Goal: Task Accomplishment & Management: Use online tool/utility

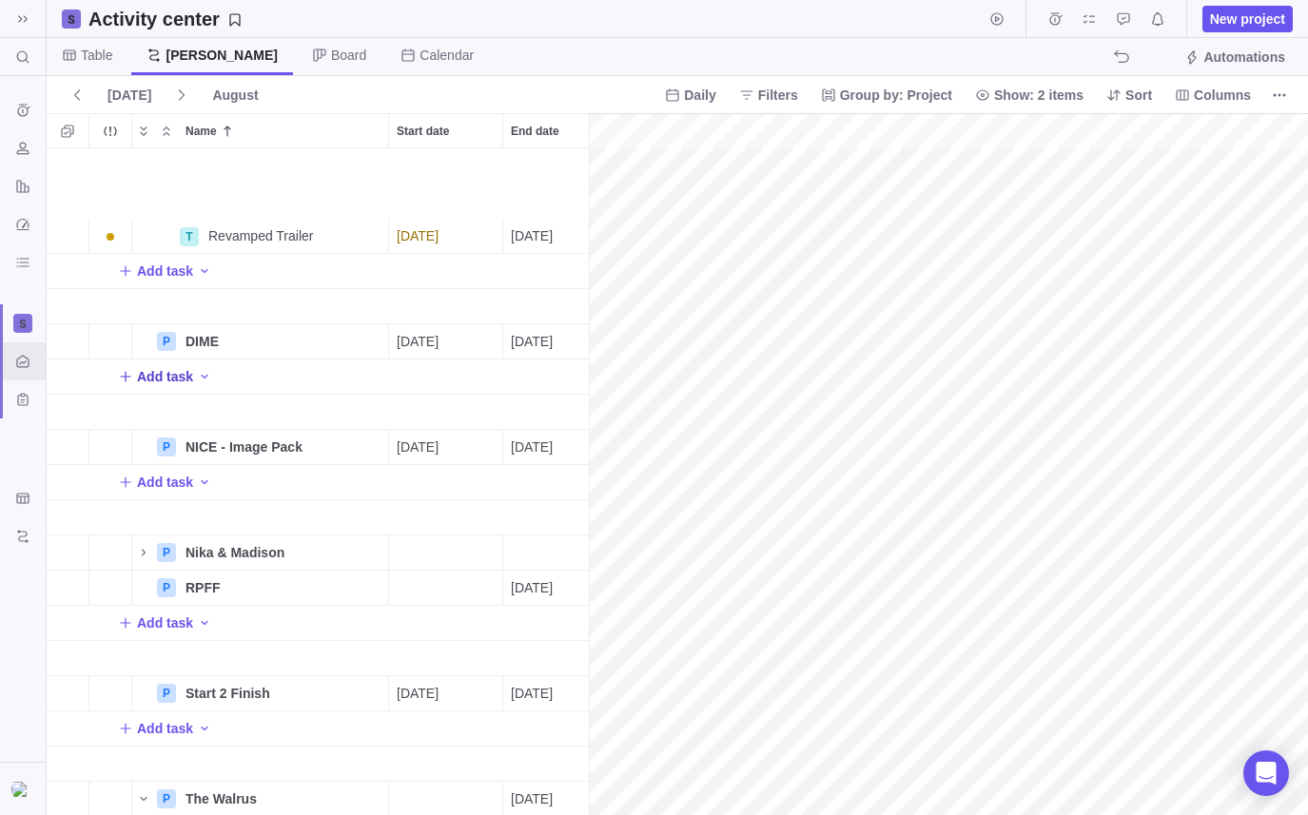
scroll to position [72, 2526]
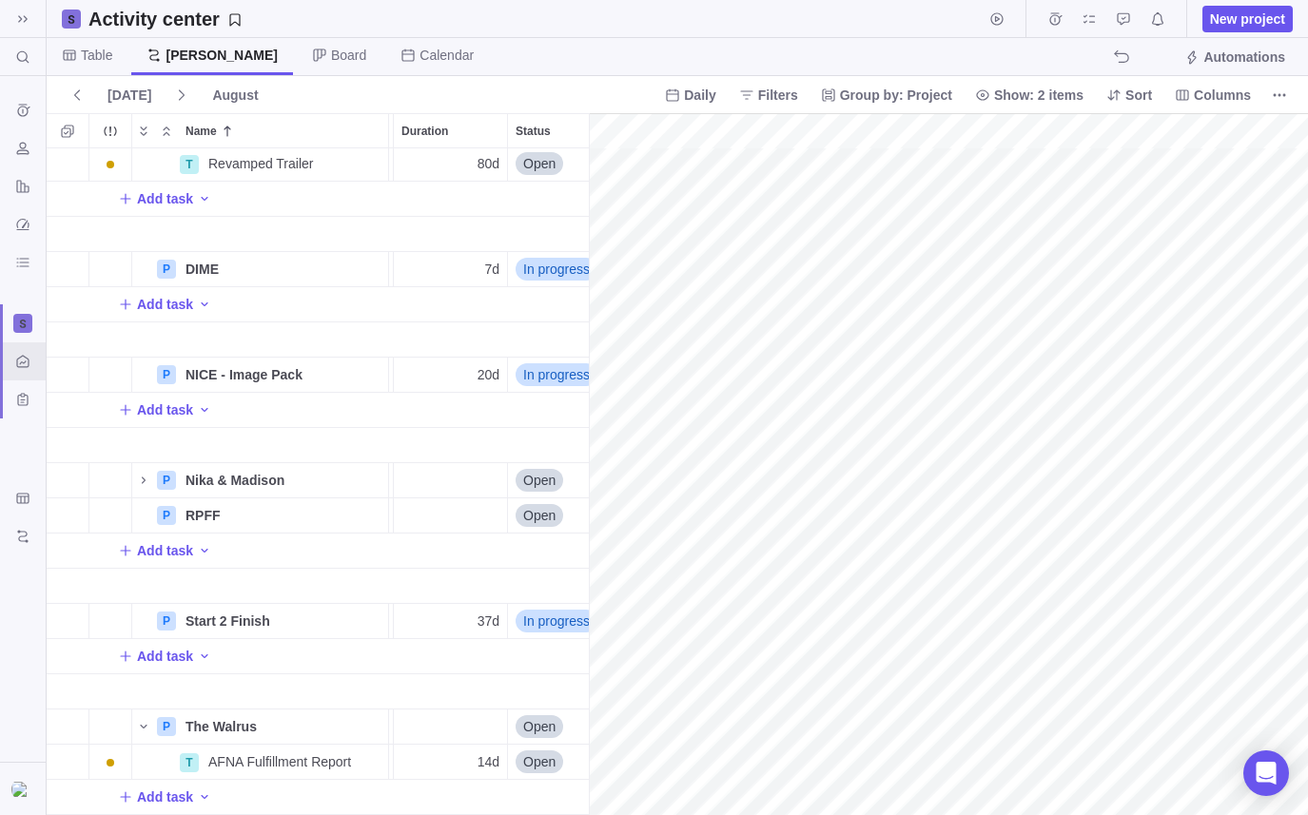
click at [164, 318] on div "Add task" at bounding box center [431, 304] width 1217 height 34
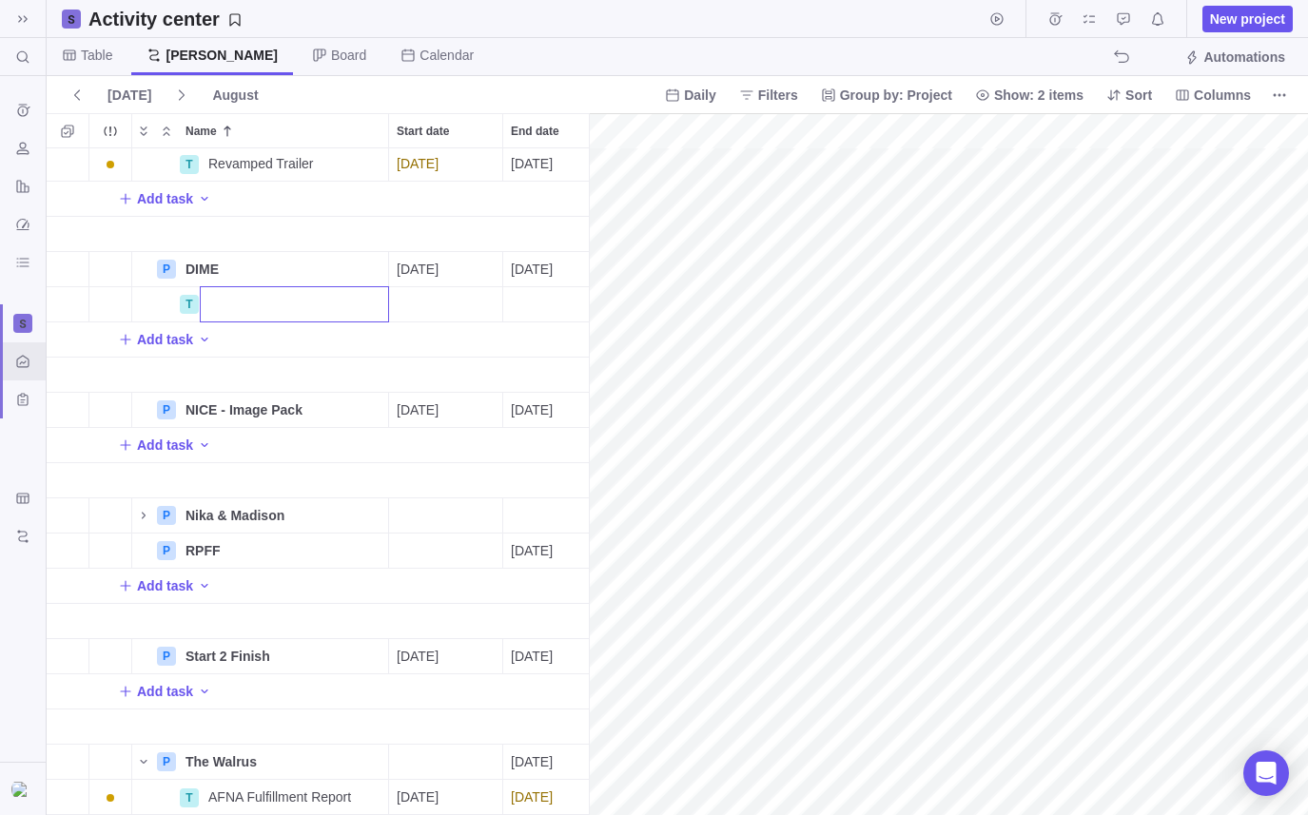
type input "D"
type input "Report Template"
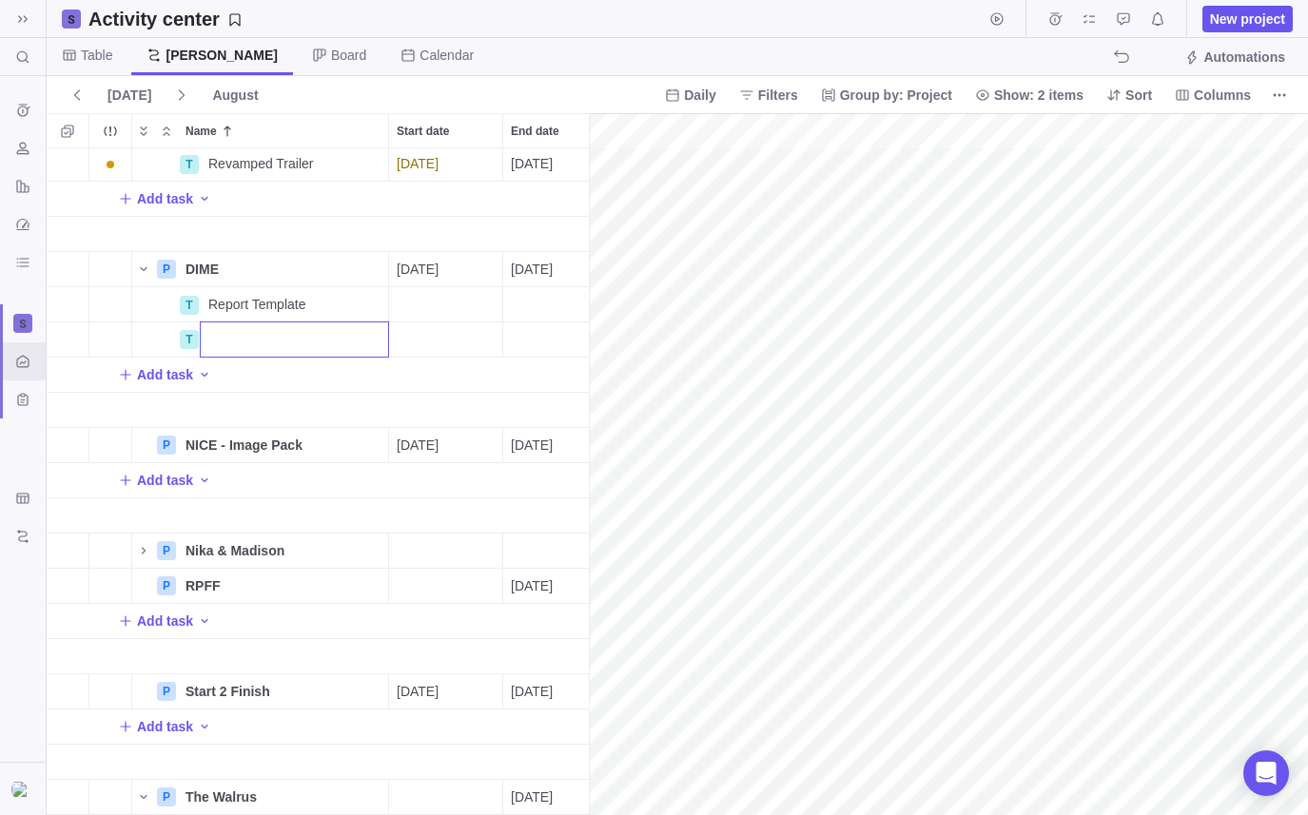
click at [441, 301] on div "T Revamped Trailer Details [DATE] [DATE] 80d Open 29 Add task P DIME Details [D…" at bounding box center [318, 481] width 542 height 667
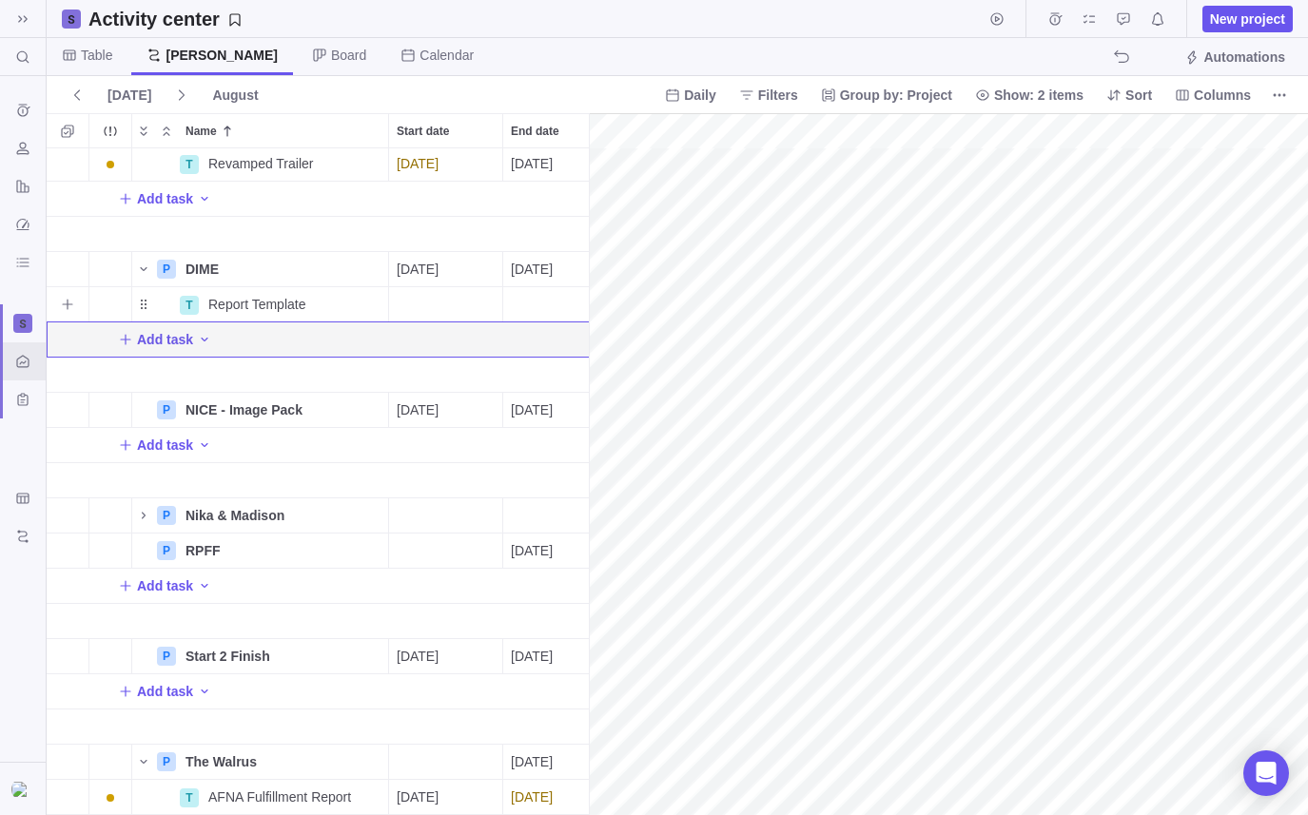
click at [430, 305] on div "Start date" at bounding box center [445, 304] width 113 height 34
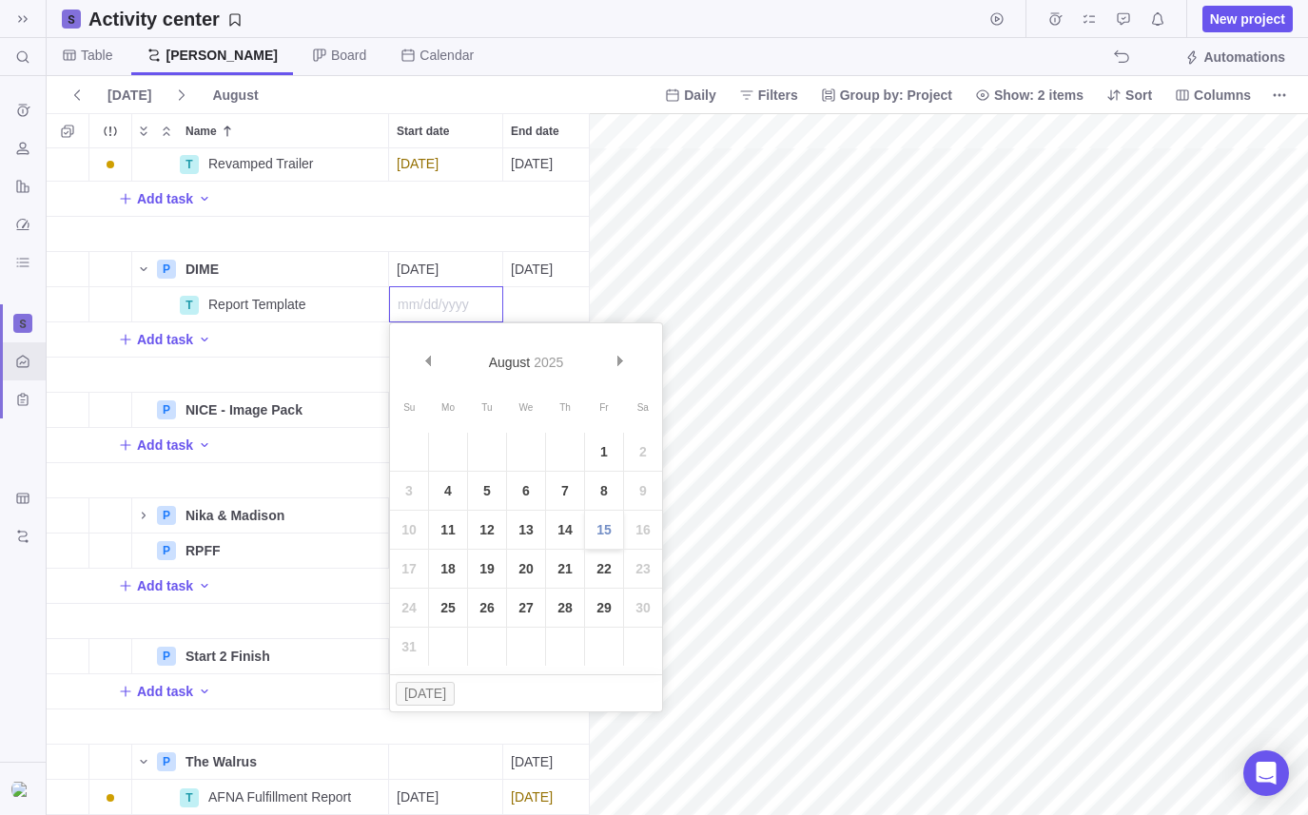
click at [598, 527] on link "15" at bounding box center [604, 530] width 38 height 38
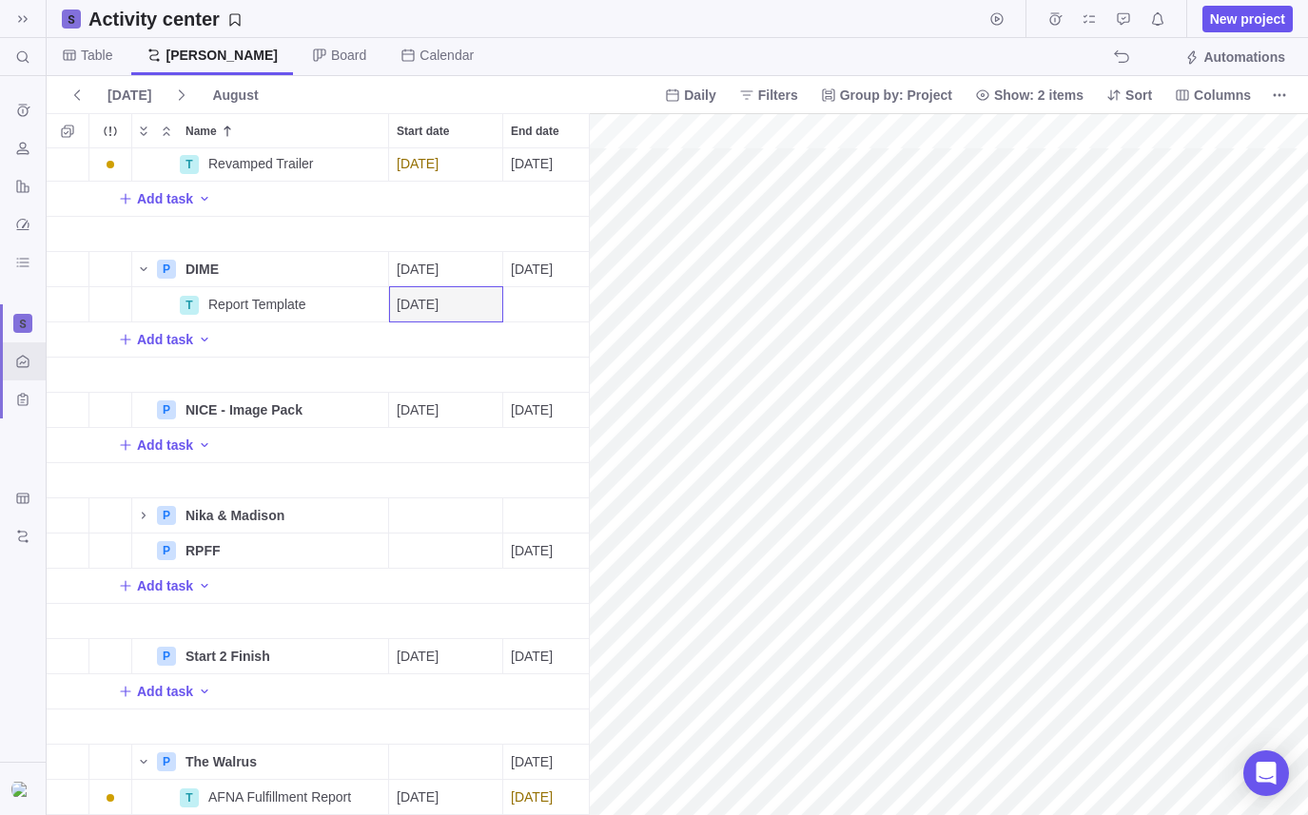
click at [794, 300] on div "gantt" at bounding box center [948, 464] width 719 height 703
click at [798, 301] on div "gantt" at bounding box center [948, 464] width 719 height 703
click at [821, 301] on div "gantt" at bounding box center [948, 464] width 719 height 703
click at [805, 306] on div "gantt" at bounding box center [948, 464] width 719 height 703
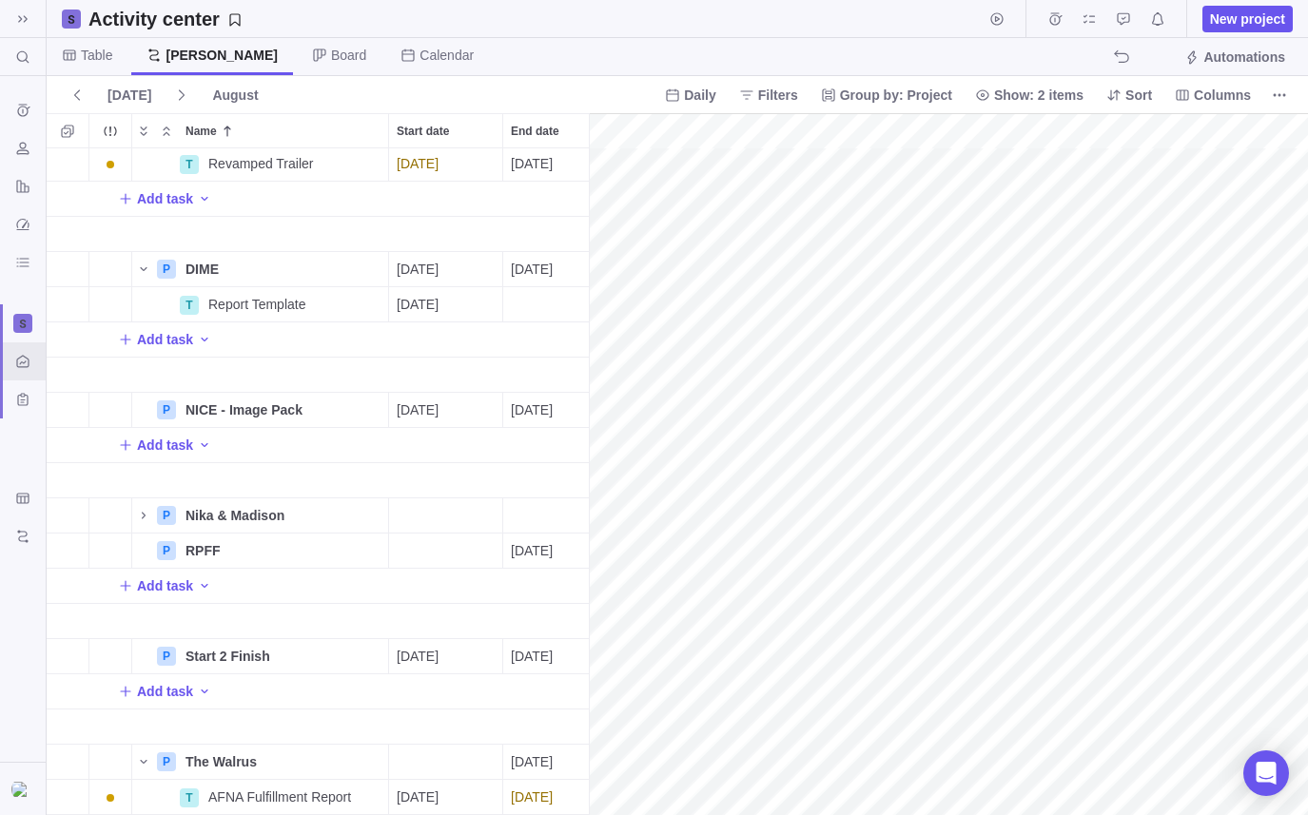
click at [787, 306] on div "gantt" at bounding box center [948, 464] width 719 height 703
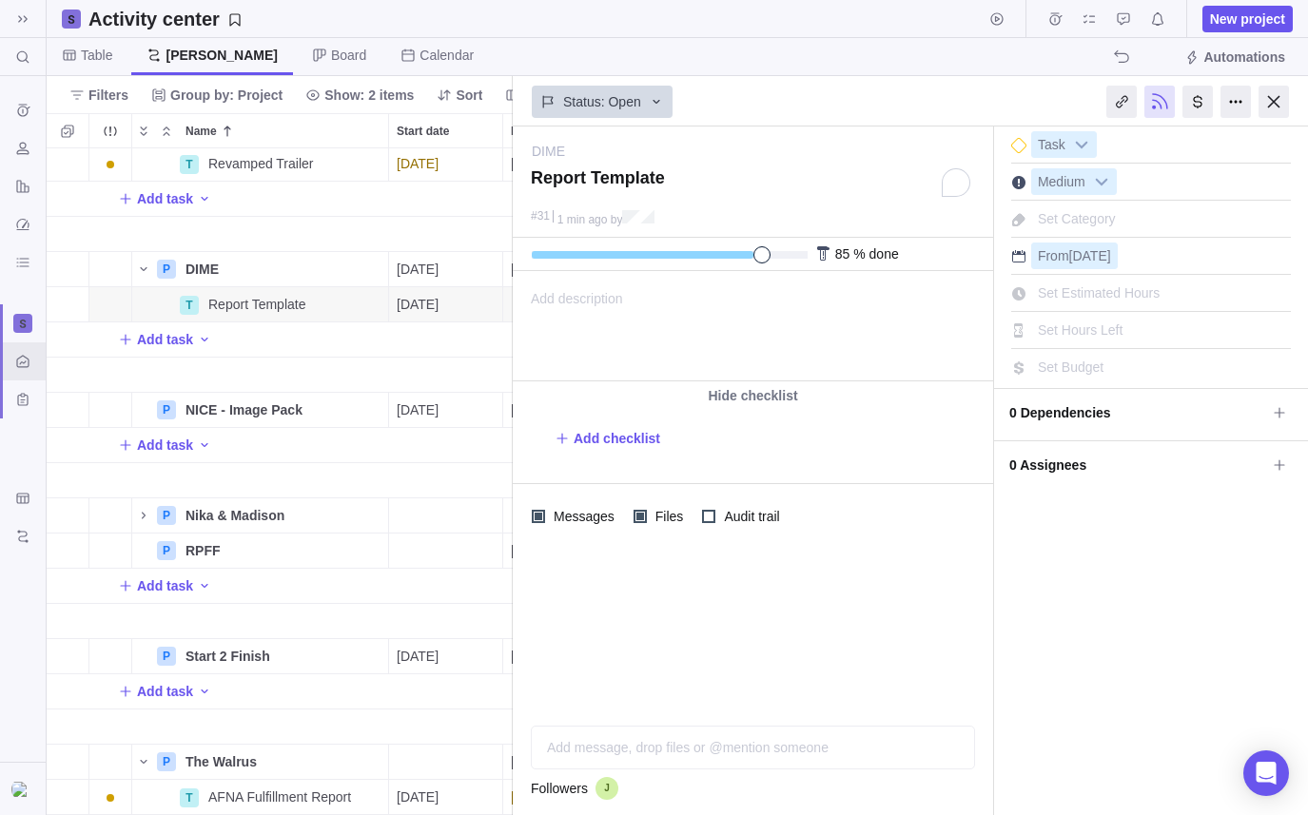
drag, startPoint x: 545, startPoint y: 259, endPoint x: 758, endPoint y: 258, distance: 213.0
click at [758, 258] on span at bounding box center [761, 254] width 17 height 17
click at [1275, 97] on div at bounding box center [1273, 102] width 30 height 32
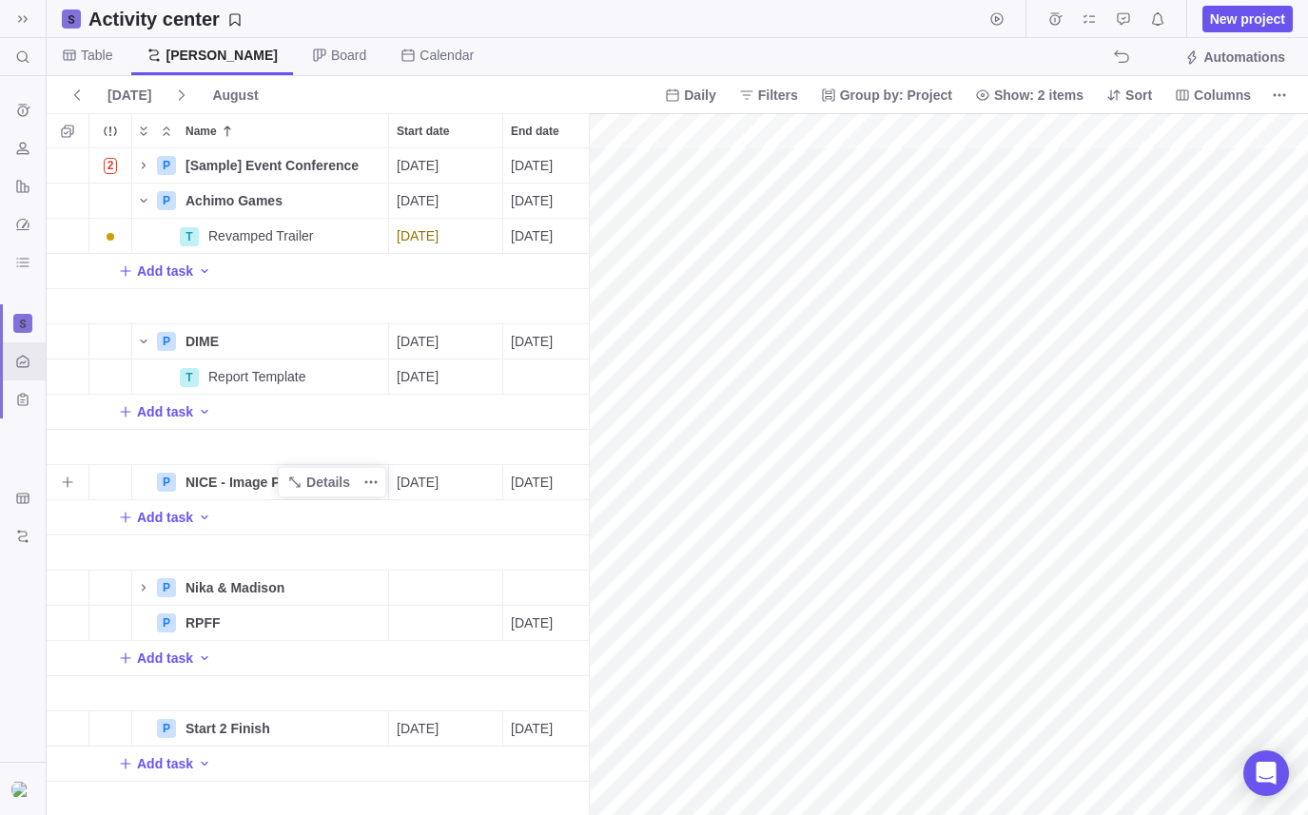
click at [226, 479] on span "NICE - Image Pack" at bounding box center [243, 482] width 117 height 19
click at [225, 478] on input "NICE - Image Pack" at bounding box center [283, 482] width 212 height 36
drag, startPoint x: 218, startPoint y: 481, endPoint x: 338, endPoint y: 479, distance: 119.8
click at [338, 479] on input "NICE - Image Pack" at bounding box center [283, 482] width 212 height 36
type input "NICE"
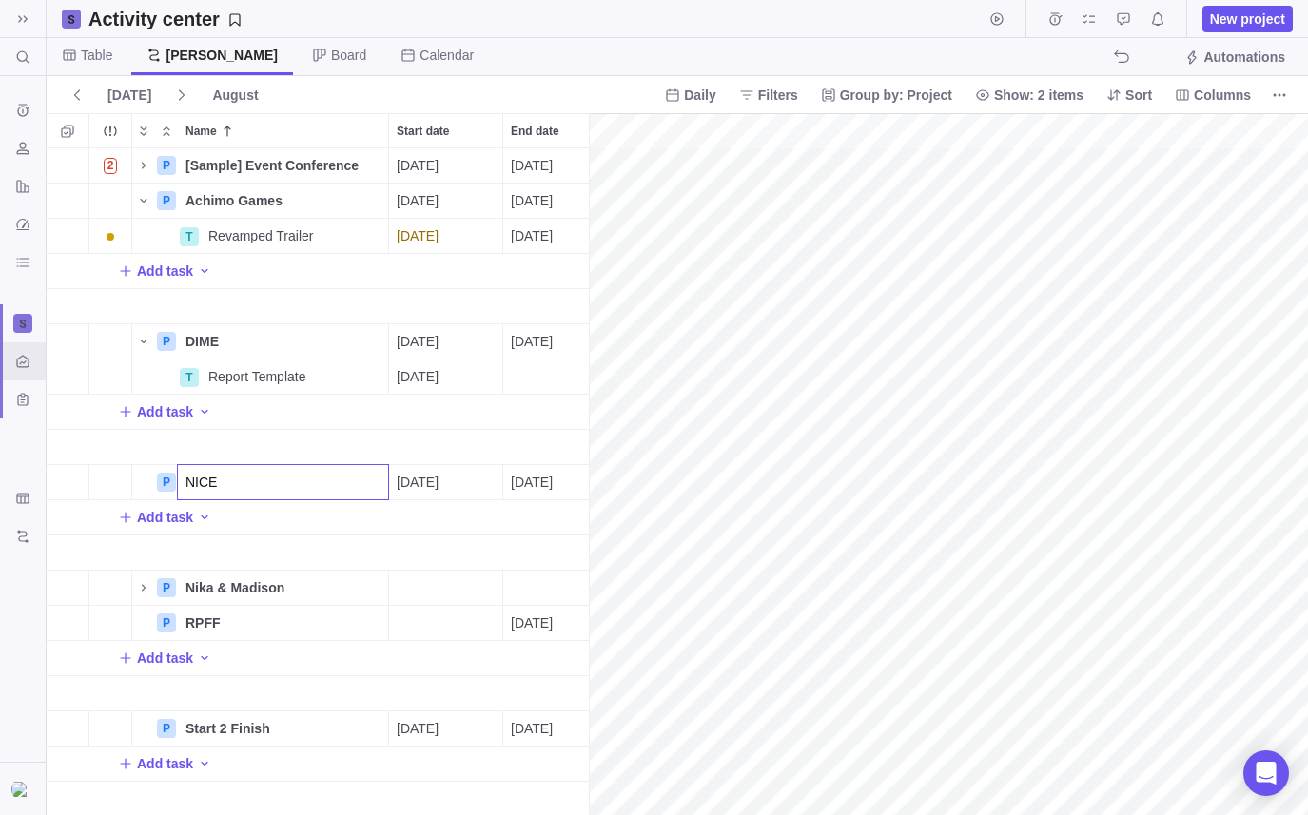
click at [157, 521] on div "2 P [Sample] Event Conference Details [DATE] [DATE] 118d In progress 2 P Achimo…" at bounding box center [318, 481] width 542 height 667
click at [163, 514] on span "Add task" at bounding box center [165, 517] width 56 height 19
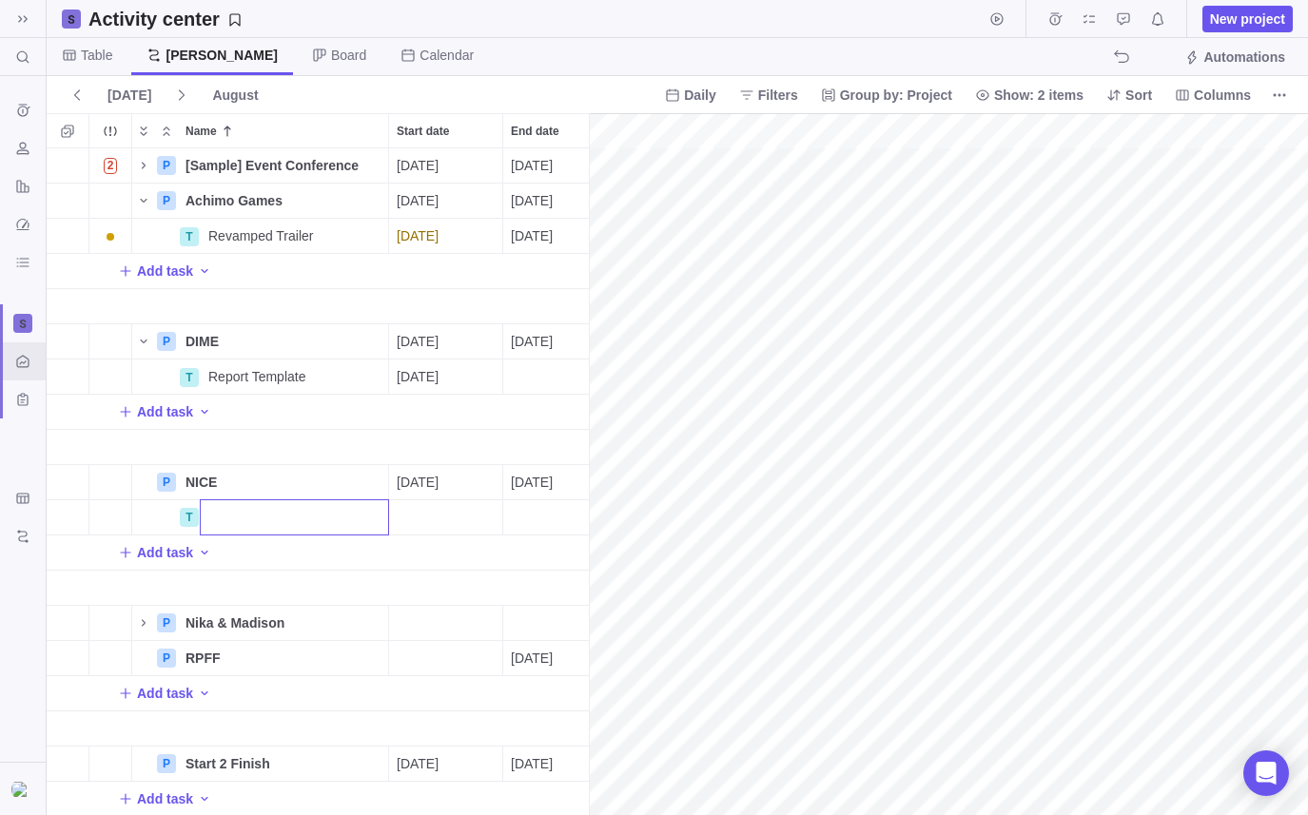
click at [229, 485] on div "2 P [Sample] Event Conference Details [DATE] [DATE] 118d In progress 2 P Achimo…" at bounding box center [318, 481] width 542 height 667
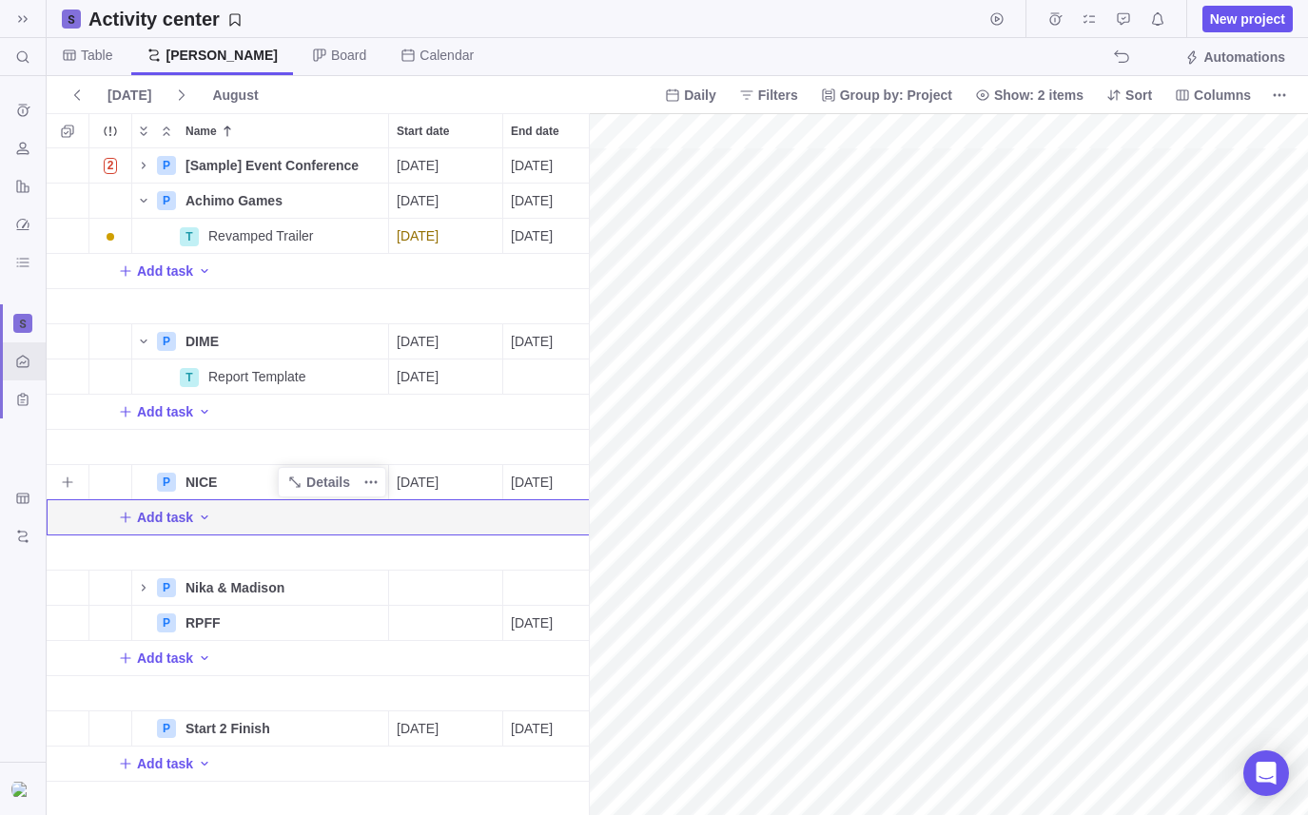
click at [229, 485] on div "NICE" at bounding box center [283, 482] width 210 height 34
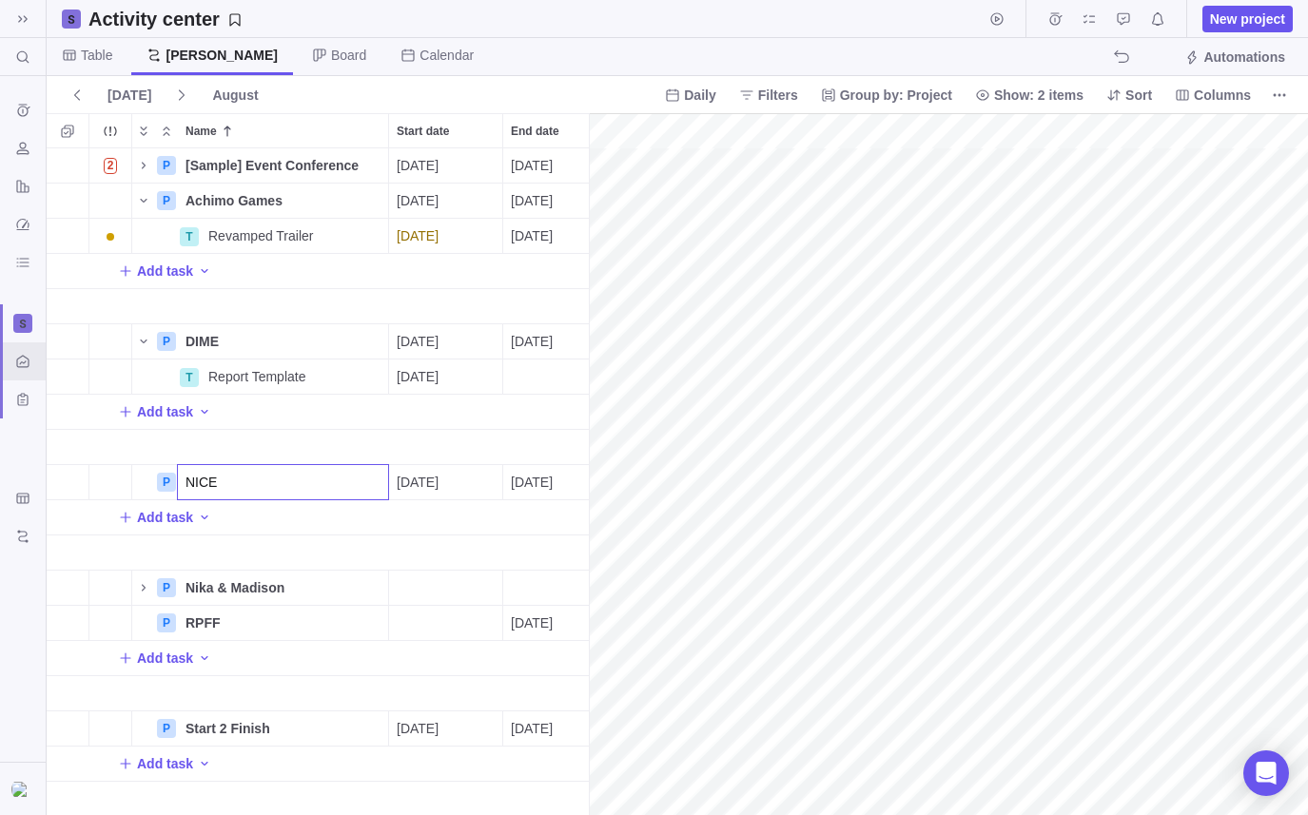
click at [234, 477] on input "NICE" at bounding box center [283, 482] width 212 height 36
click at [227, 516] on div "2 P [Sample] Event Conference Details [DATE] [DATE] 118d In progress 2 P Achimo…" at bounding box center [318, 481] width 542 height 667
click at [203, 516] on icon "Add activity" at bounding box center [205, 517] width 7 height 4
click at [243, 565] on span "Task" at bounding box center [254, 558] width 28 height 19
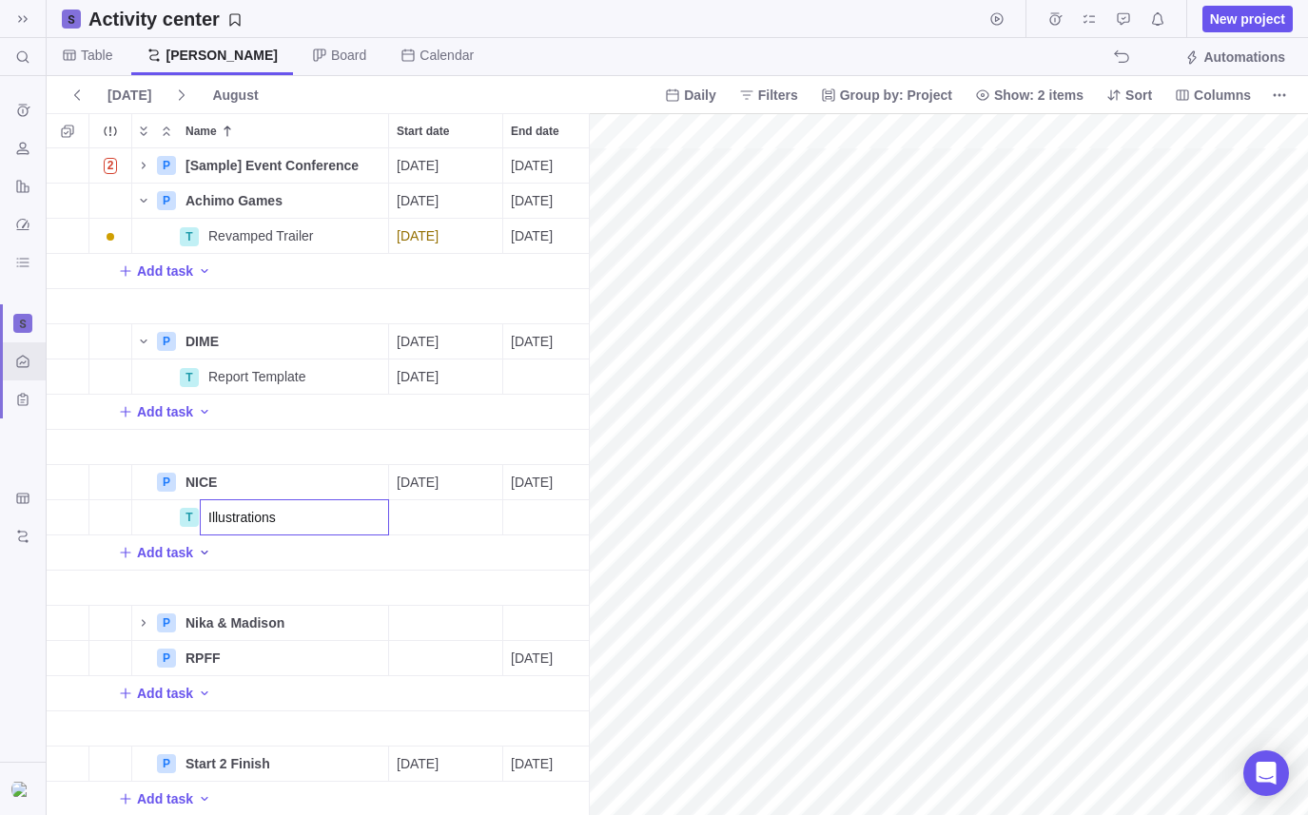
type input "Illustrations"
click at [235, 461] on div "2 P [Sample] Event Conference Details [DATE] [DATE] 118d In progress 2 P Achimo…" at bounding box center [318, 481] width 542 height 667
click at [238, 478] on div "NICE" at bounding box center [283, 482] width 210 height 34
click at [238, 478] on input "NICE" at bounding box center [283, 482] width 212 height 36
type input "NICE"
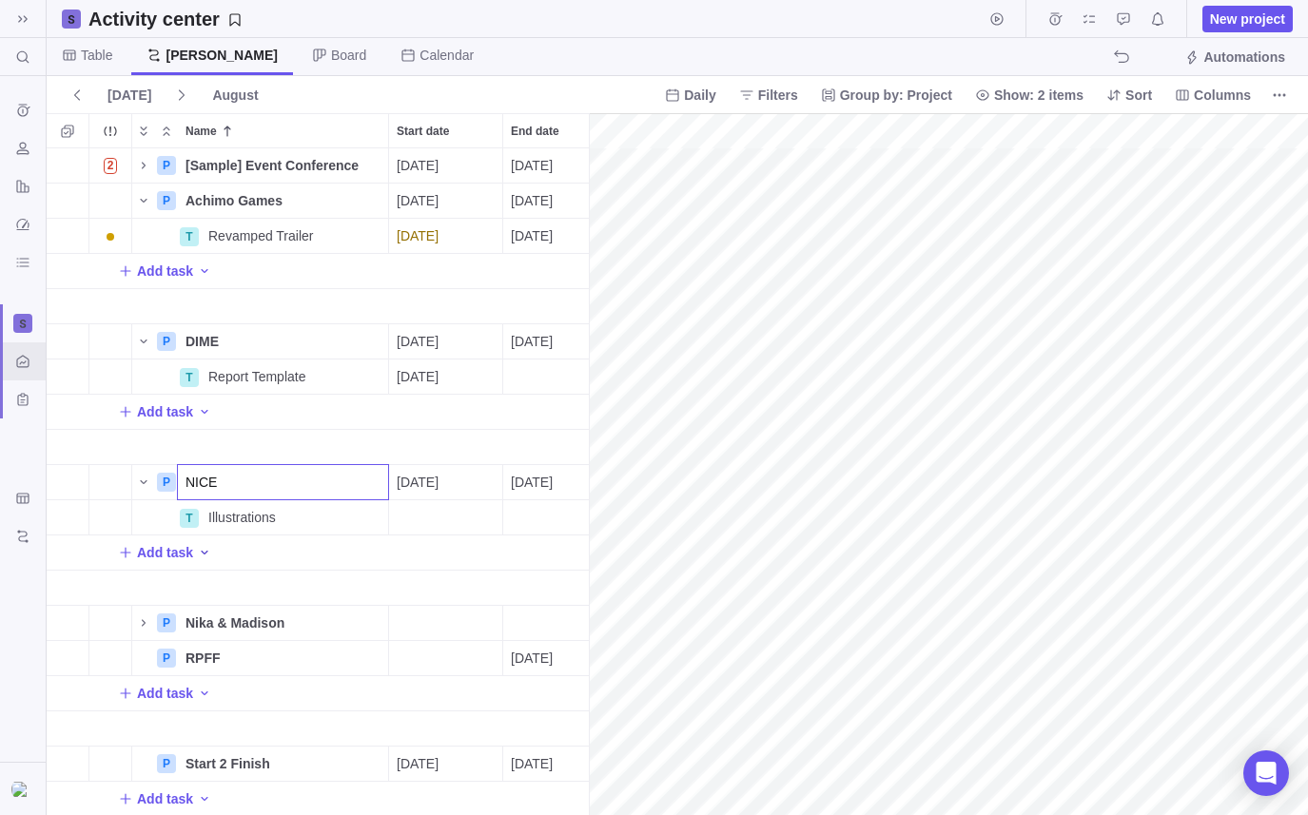
click at [291, 521] on div "2 P [Sample] Event Conference Details [DATE] [DATE] 118d In progress 2 P Achimo…" at bounding box center [318, 481] width 542 height 667
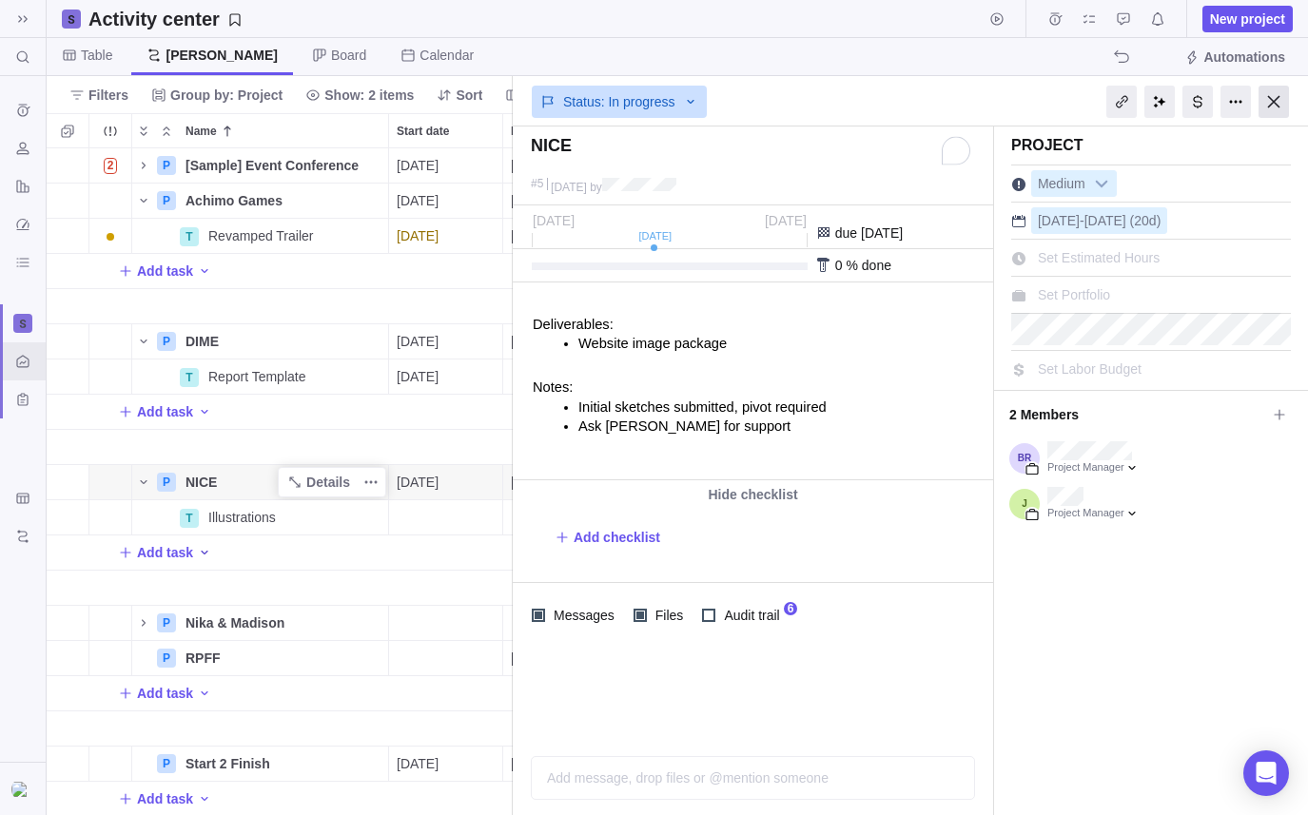
click at [1265, 104] on div at bounding box center [1273, 102] width 30 height 32
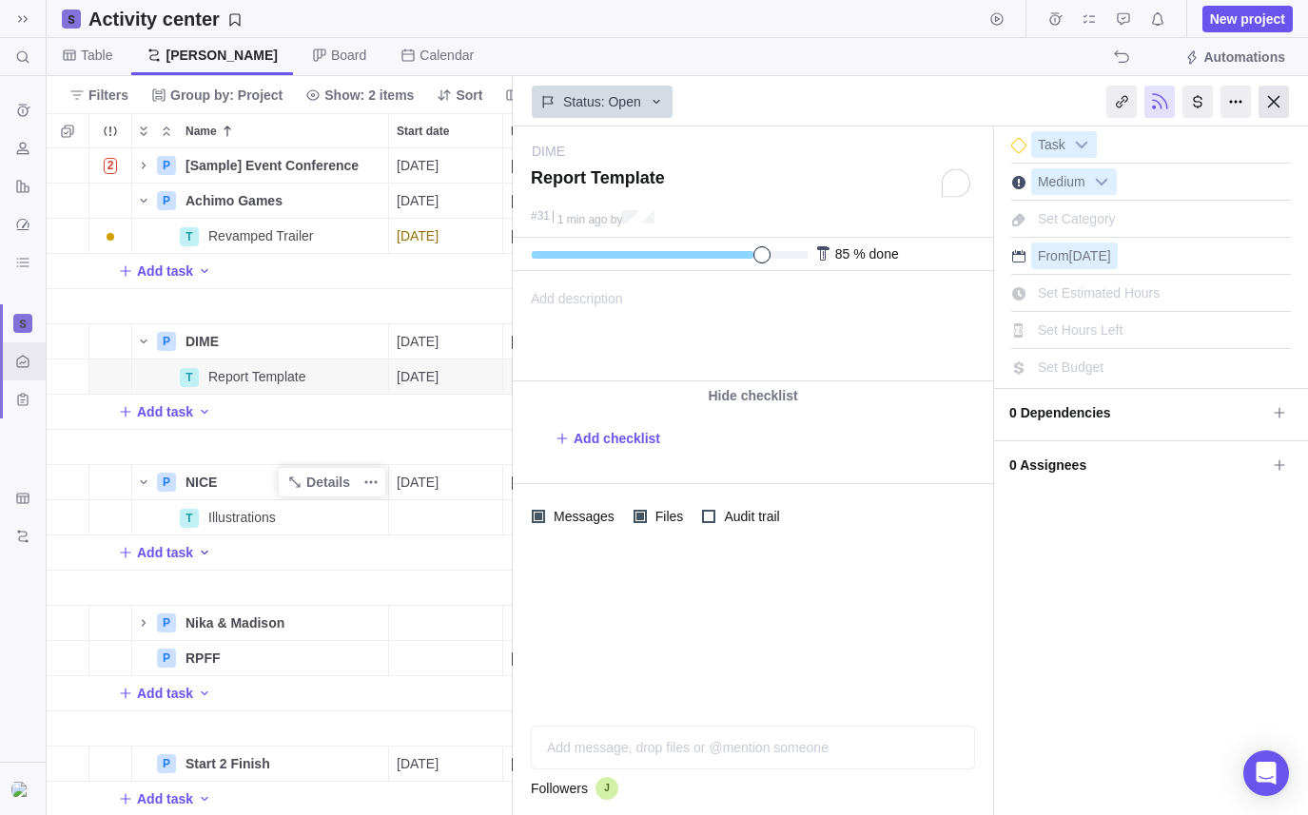
click at [1276, 107] on div at bounding box center [1273, 102] width 30 height 32
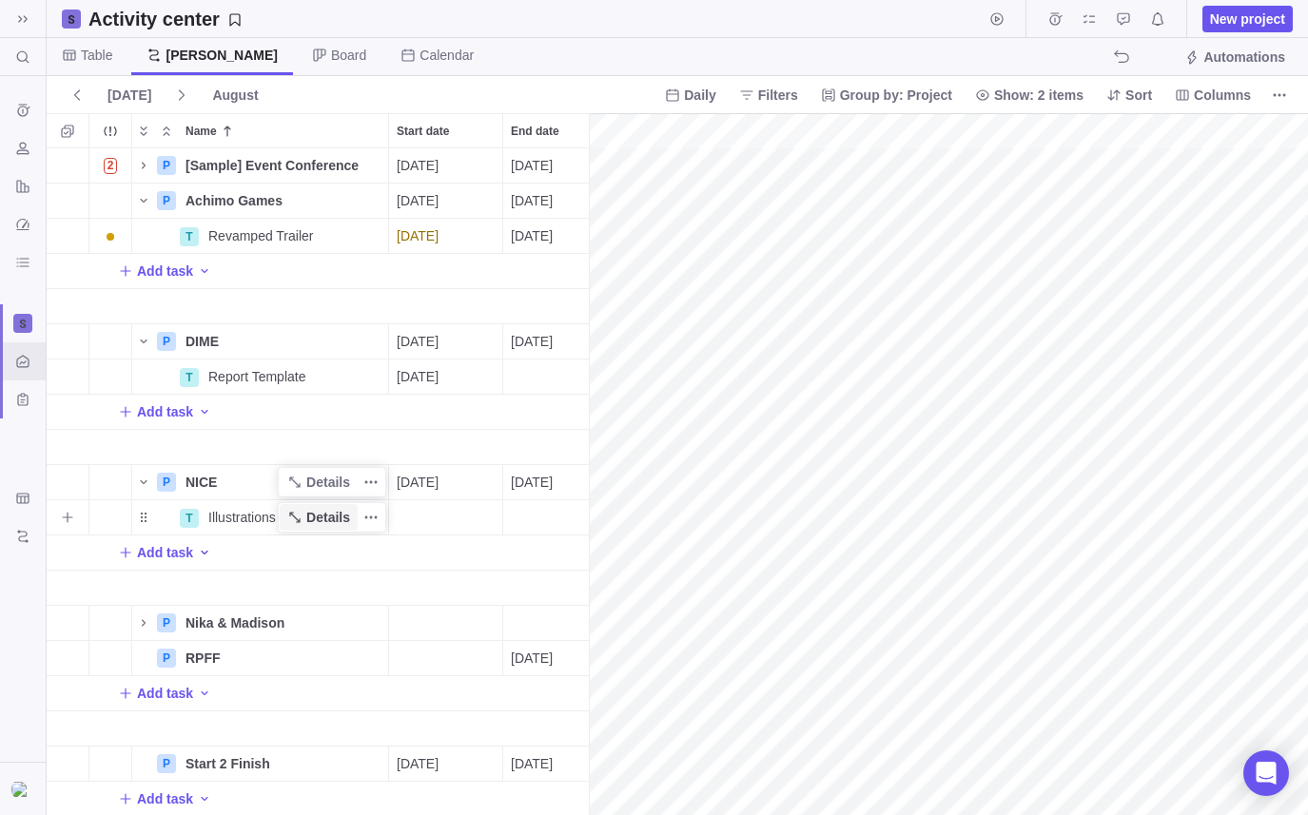
click at [356, 522] on span "Details" at bounding box center [319, 517] width 78 height 27
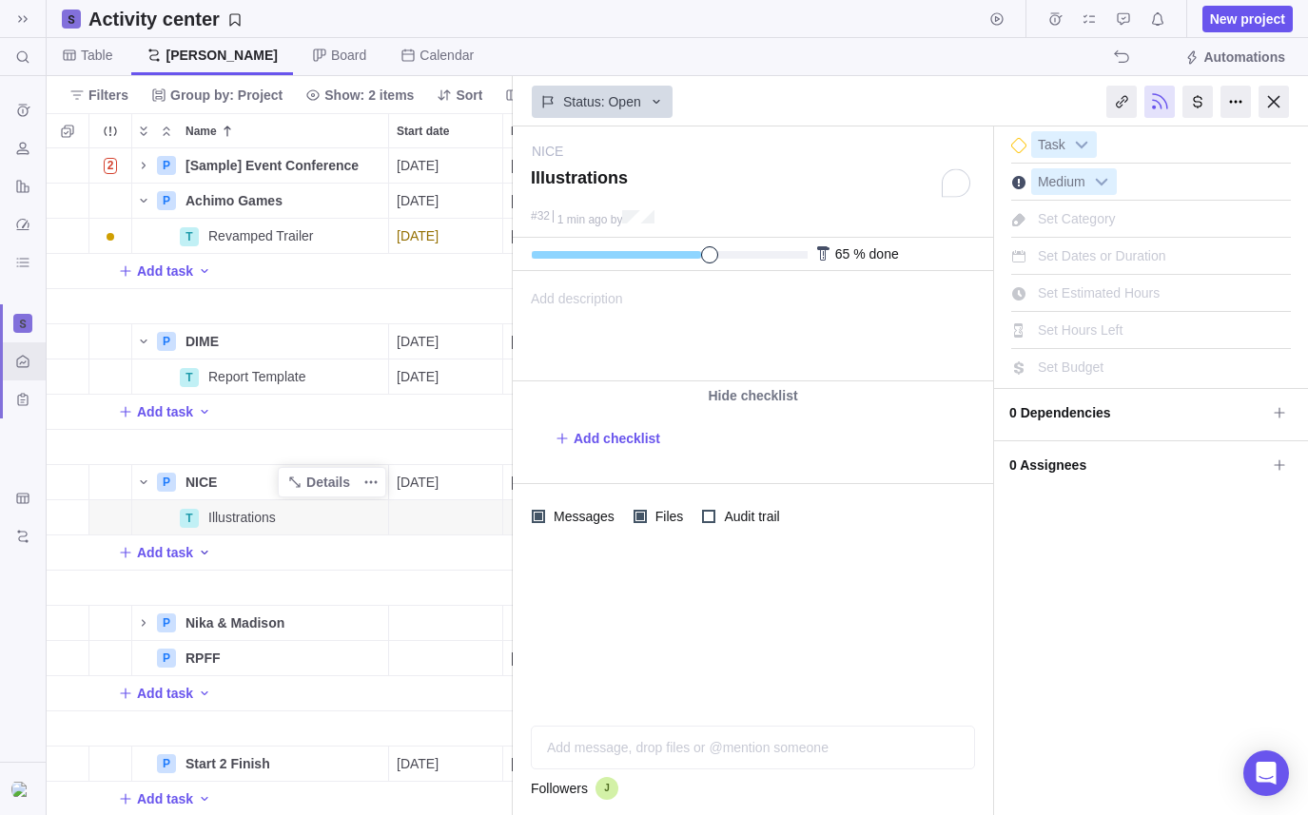
drag, startPoint x: 542, startPoint y: 253, endPoint x: 704, endPoint y: 253, distance: 161.7
click at [704, 253] on span at bounding box center [709, 254] width 17 height 17
click at [662, 307] on div "Add description ... read all" at bounding box center [751, 326] width 475 height 108
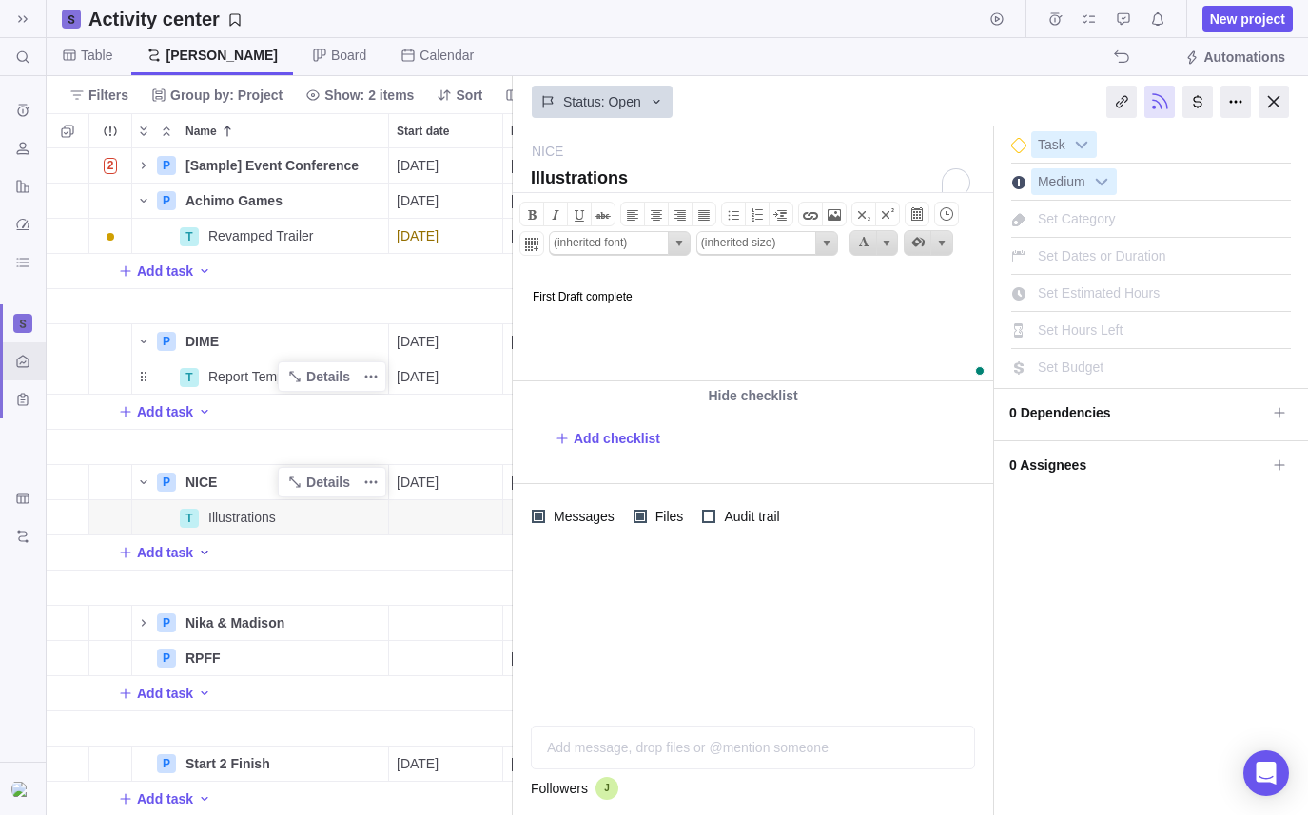
click at [336, 393] on div "Report Template" at bounding box center [294, 376] width 187 height 34
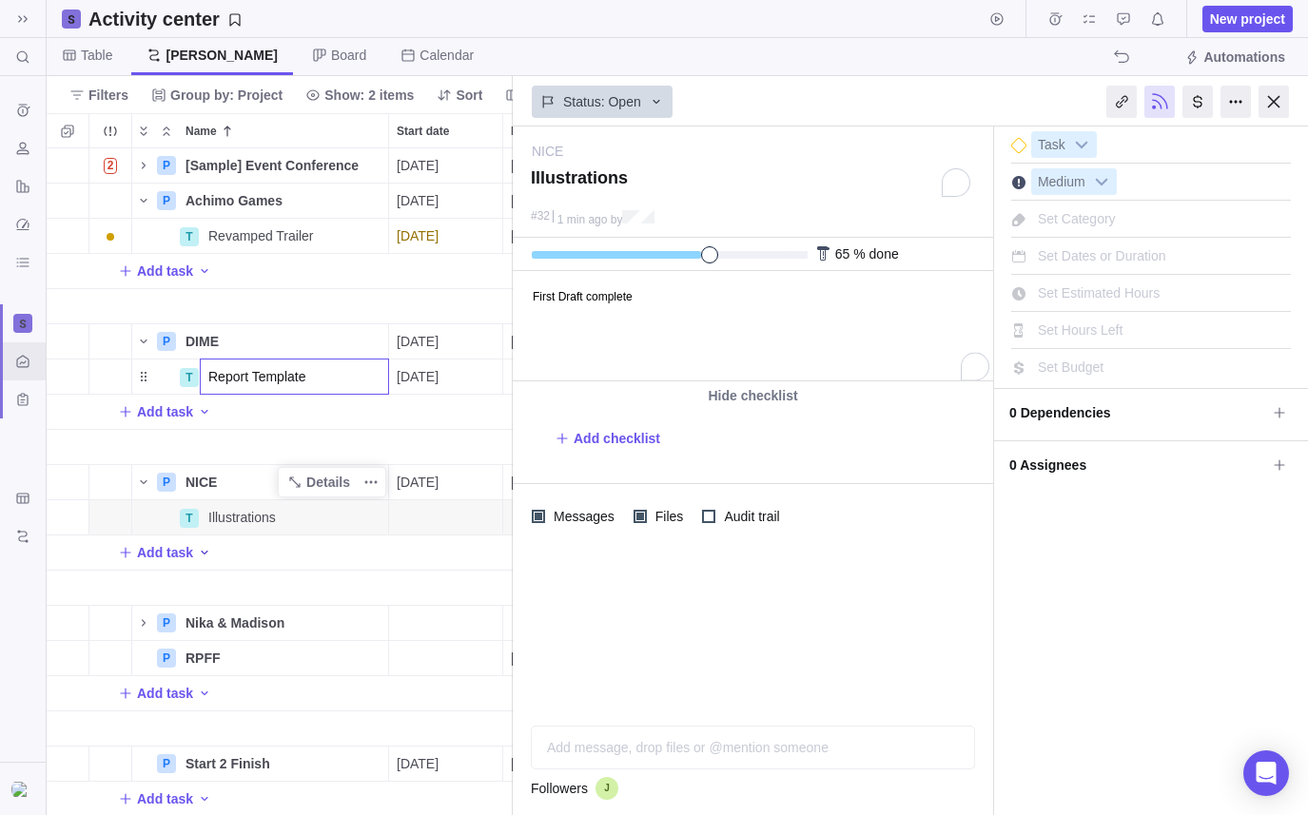
click at [376, 479] on div "2 P [Sample] Event Conference Details [DATE] [DATE] 118d In progress 2 P Achimo…" at bounding box center [280, 481] width 466 height 667
click at [329, 371] on span "Details" at bounding box center [328, 376] width 44 height 19
click at [581, 311] on span "Add description" at bounding box center [568, 326] width 109 height 108
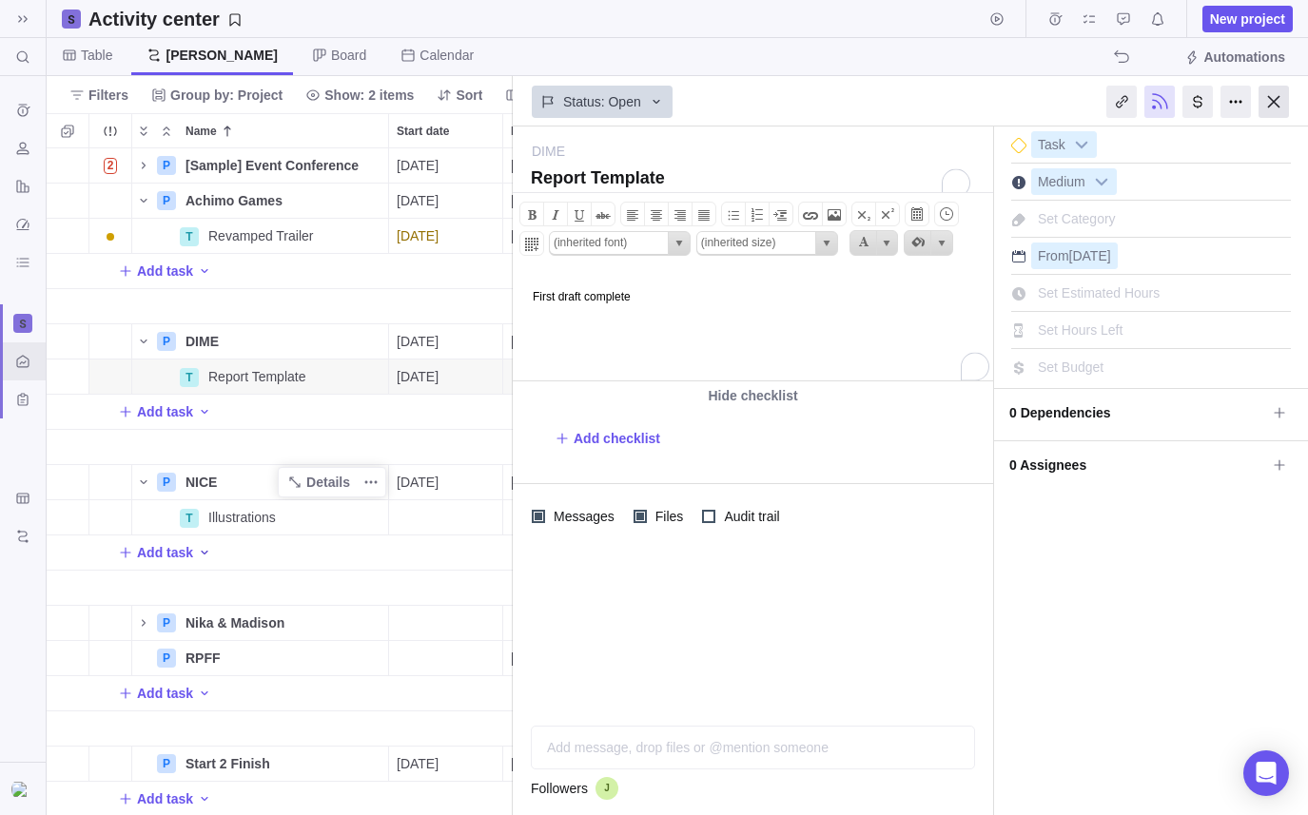
click at [1268, 98] on div at bounding box center [1273, 102] width 30 height 32
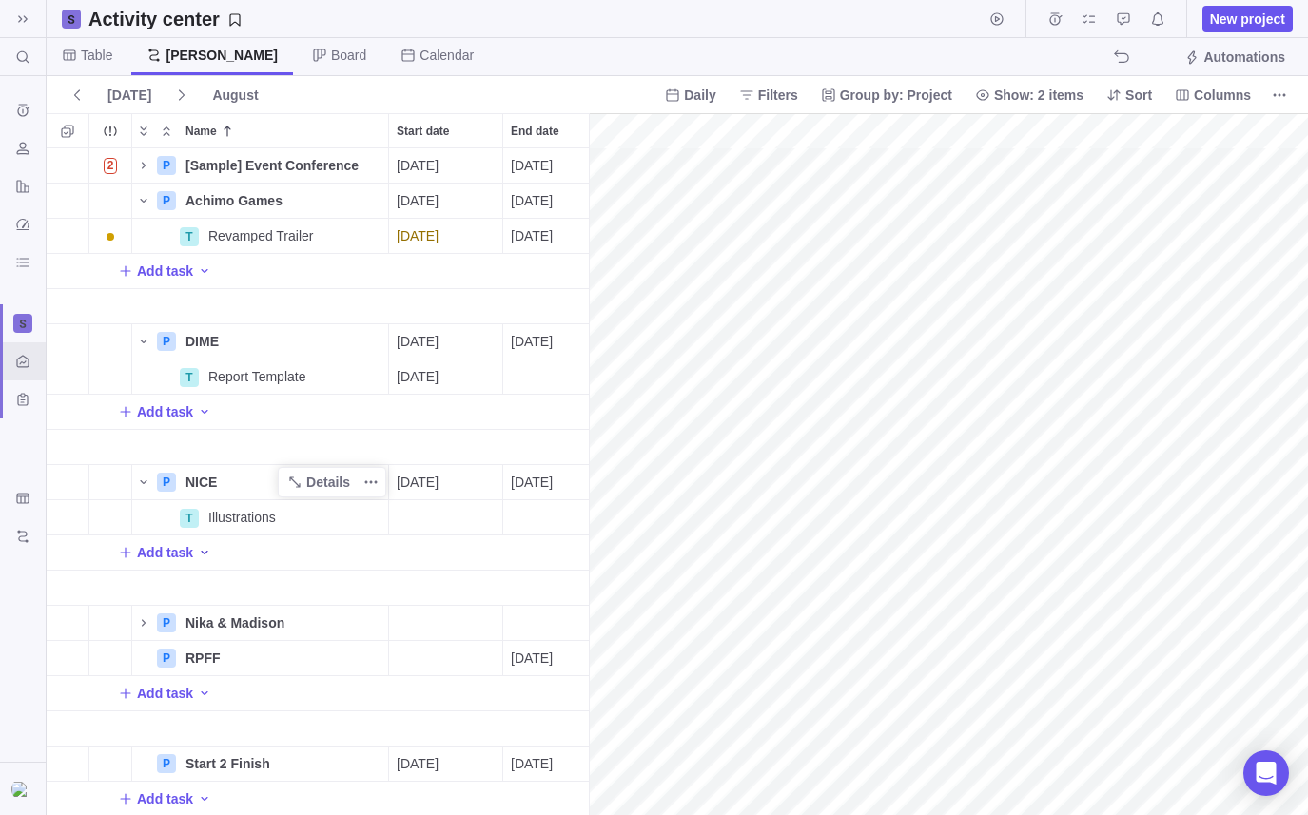
scroll to position [1, 1]
